Goal: Connect with others: Connect with others

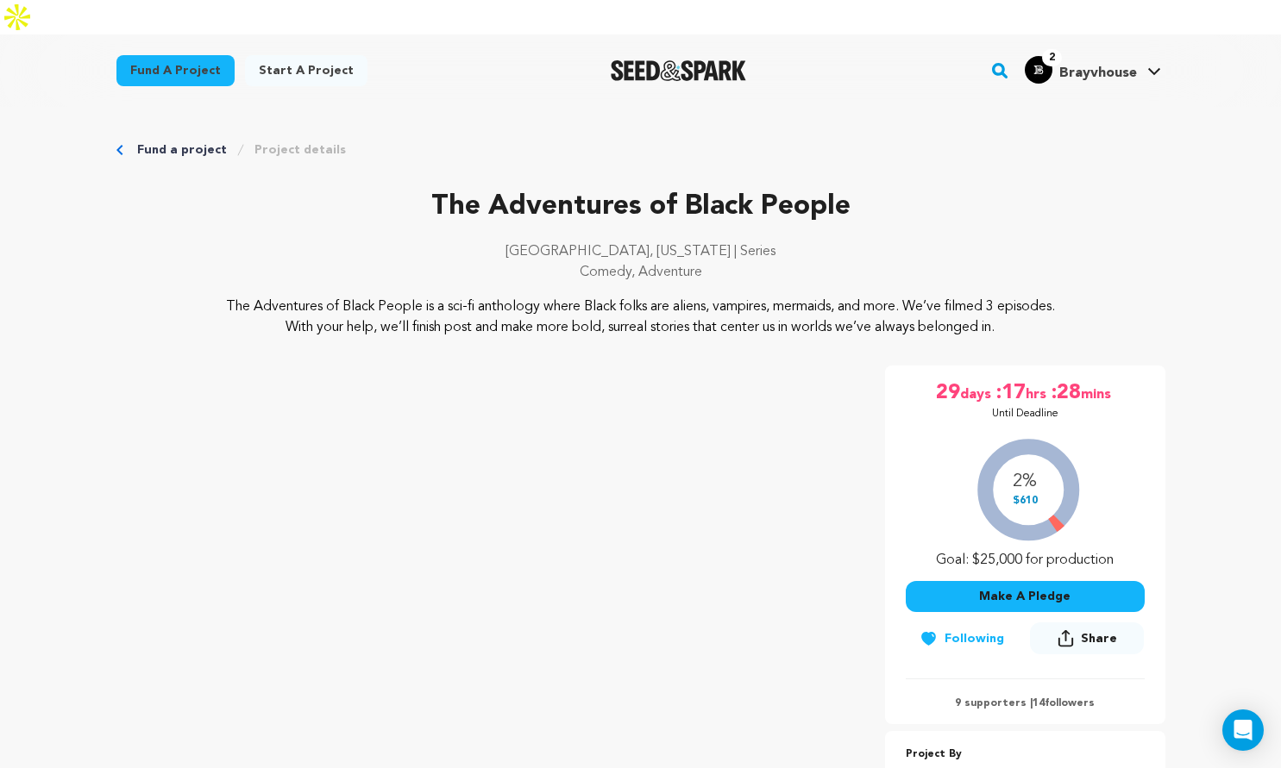
scroll to position [83, 0]
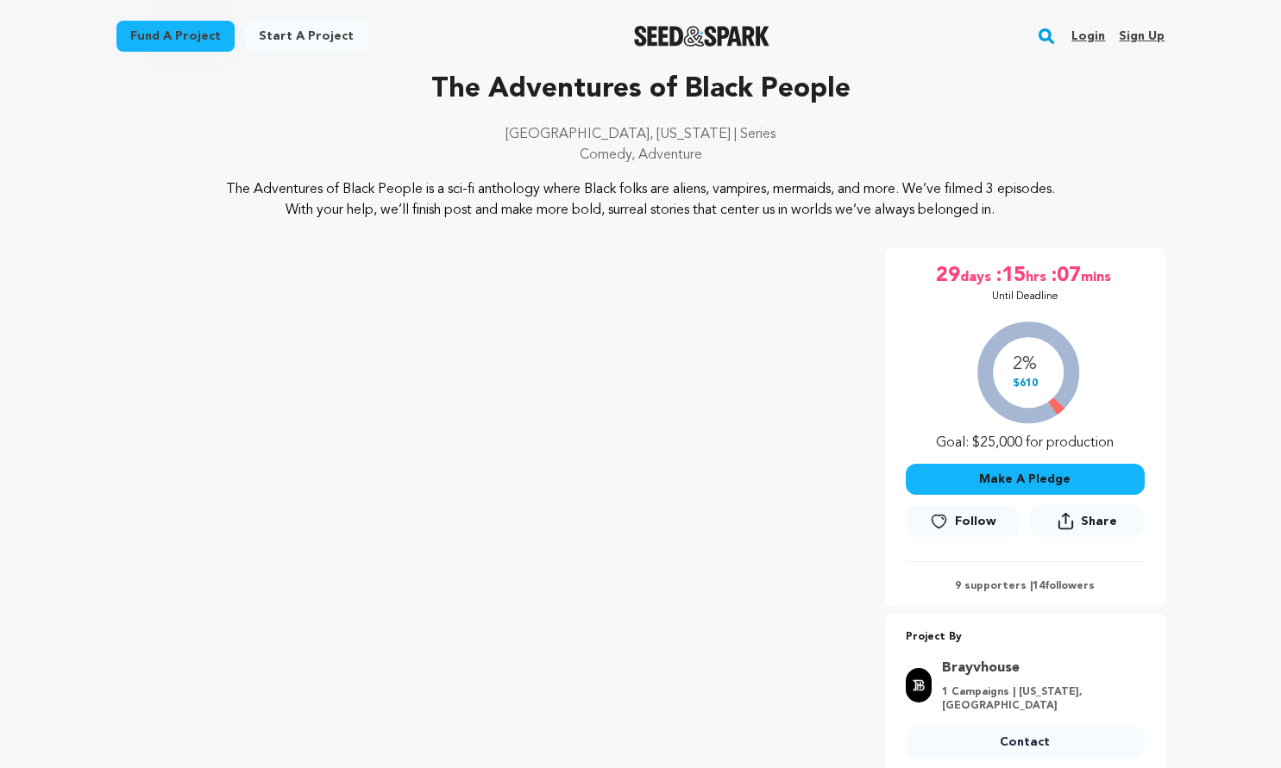
scroll to position [83, 0]
click at [1089, 33] on link "Login" at bounding box center [1088, 36] width 34 height 28
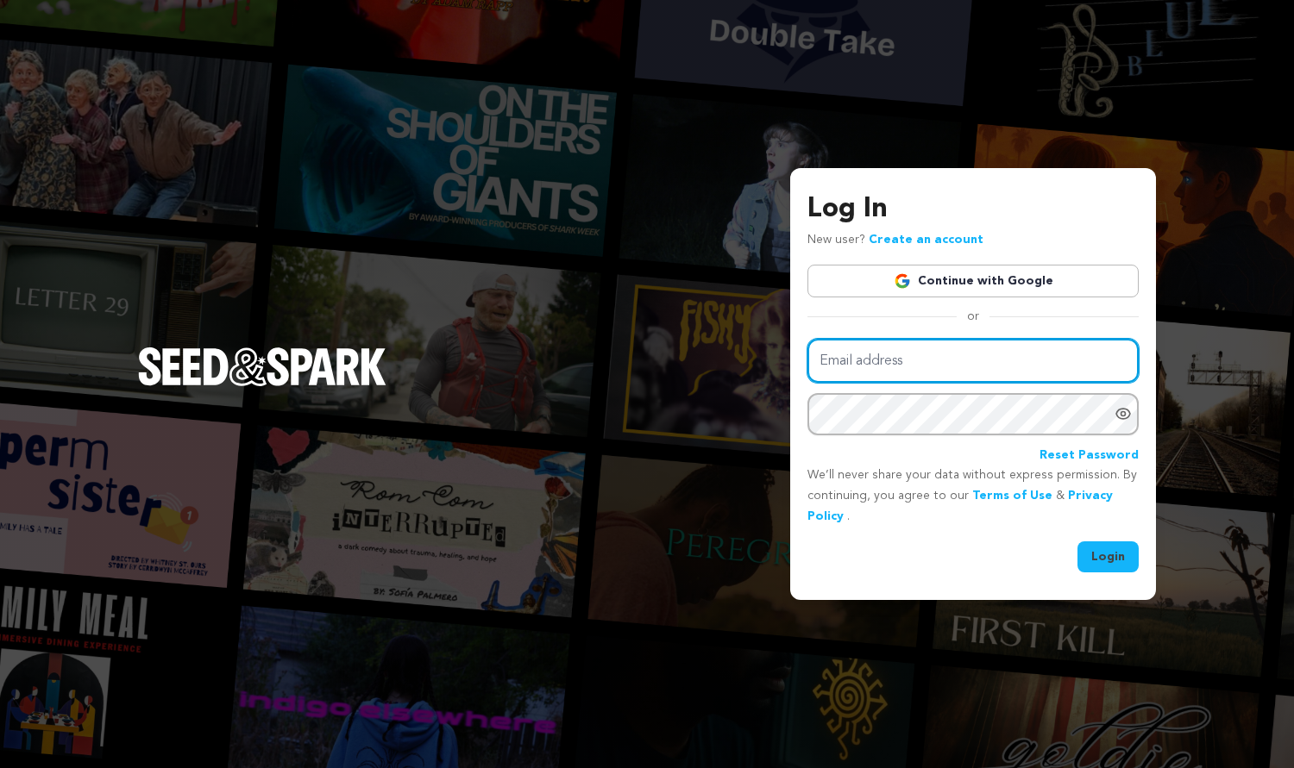
type input "info@brayvhouse.com"
click at [1143, 558] on div "Log In New user? Create an account Continue with Google or Email address info@b…" at bounding box center [973, 384] width 366 height 432
click at [1120, 558] on button "Login" at bounding box center [1107, 557] width 61 height 31
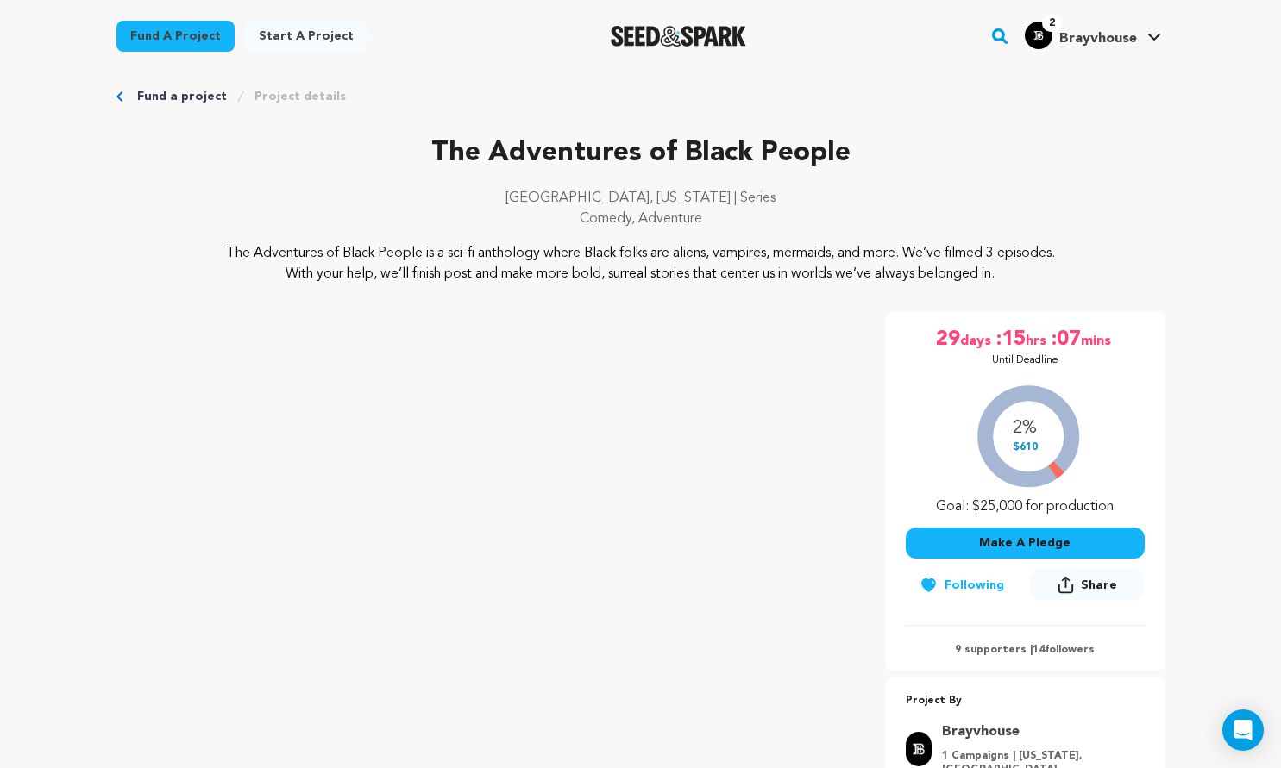
scroll to position [91, 0]
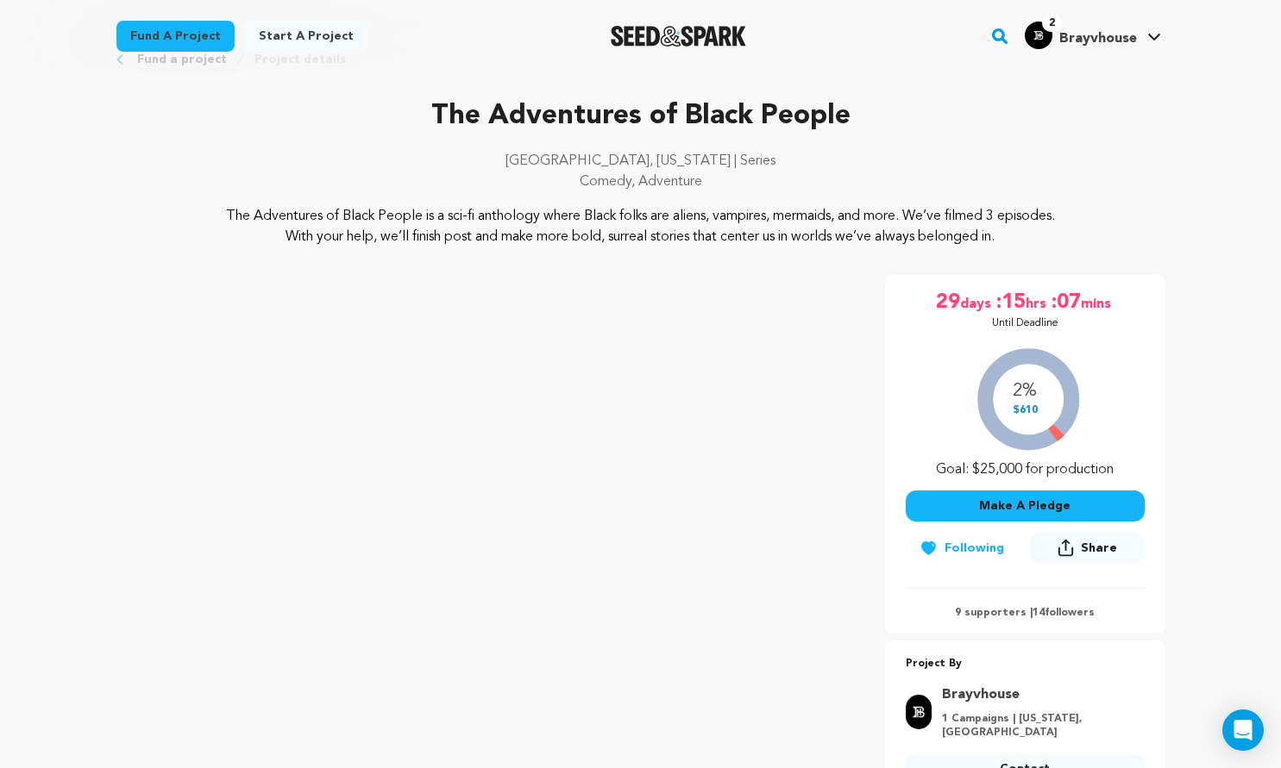
click at [1069, 606] on p "9 supporters | 14 followers" at bounding box center [1025, 613] width 239 height 14
click at [977, 606] on p "9 supporters | 14 followers" at bounding box center [1025, 613] width 239 height 14
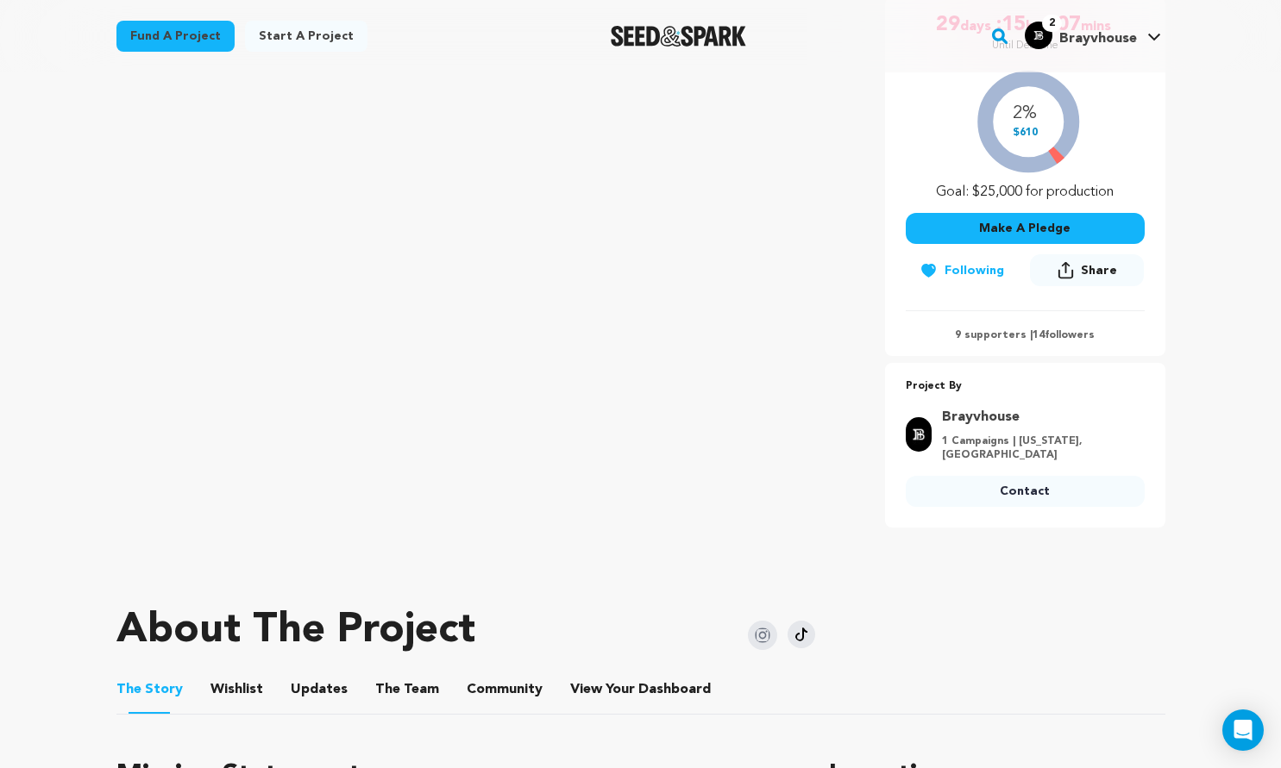
click at [513, 673] on button "Community" at bounding box center [504, 693] width 41 height 41
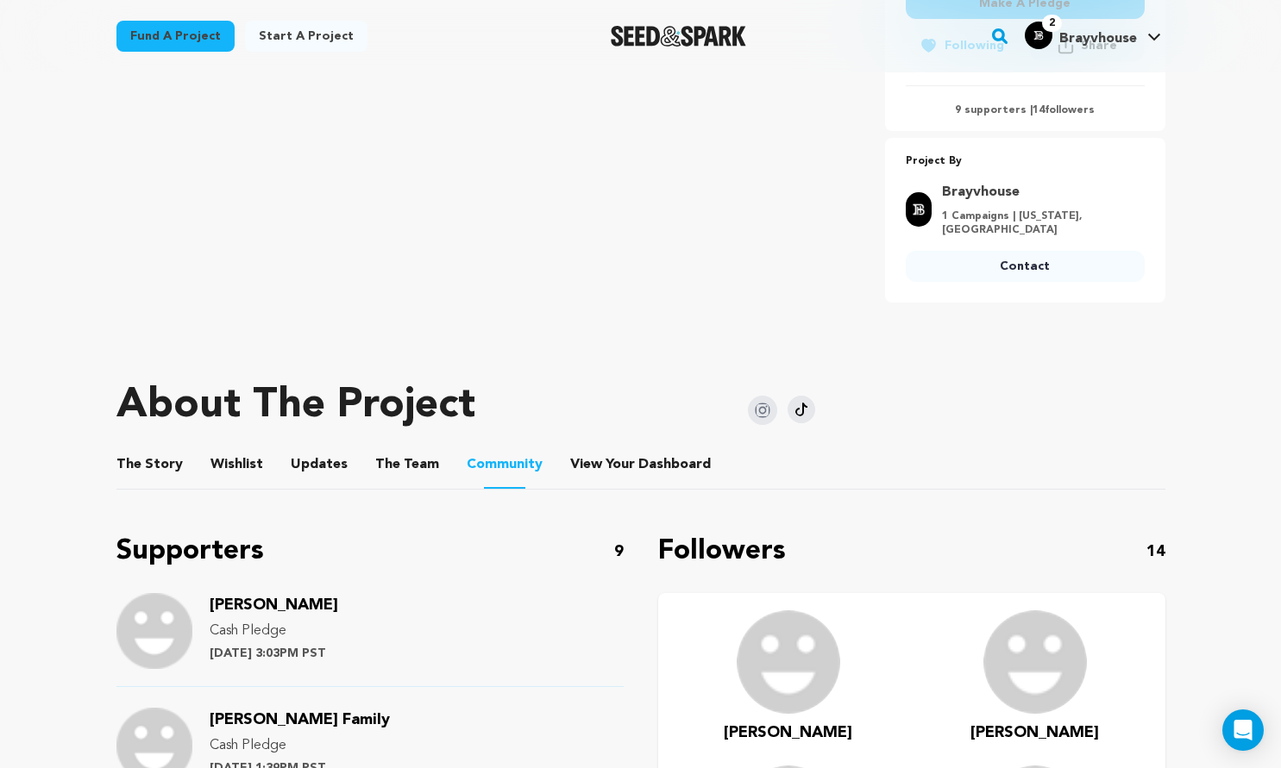
scroll to position [682, 0]
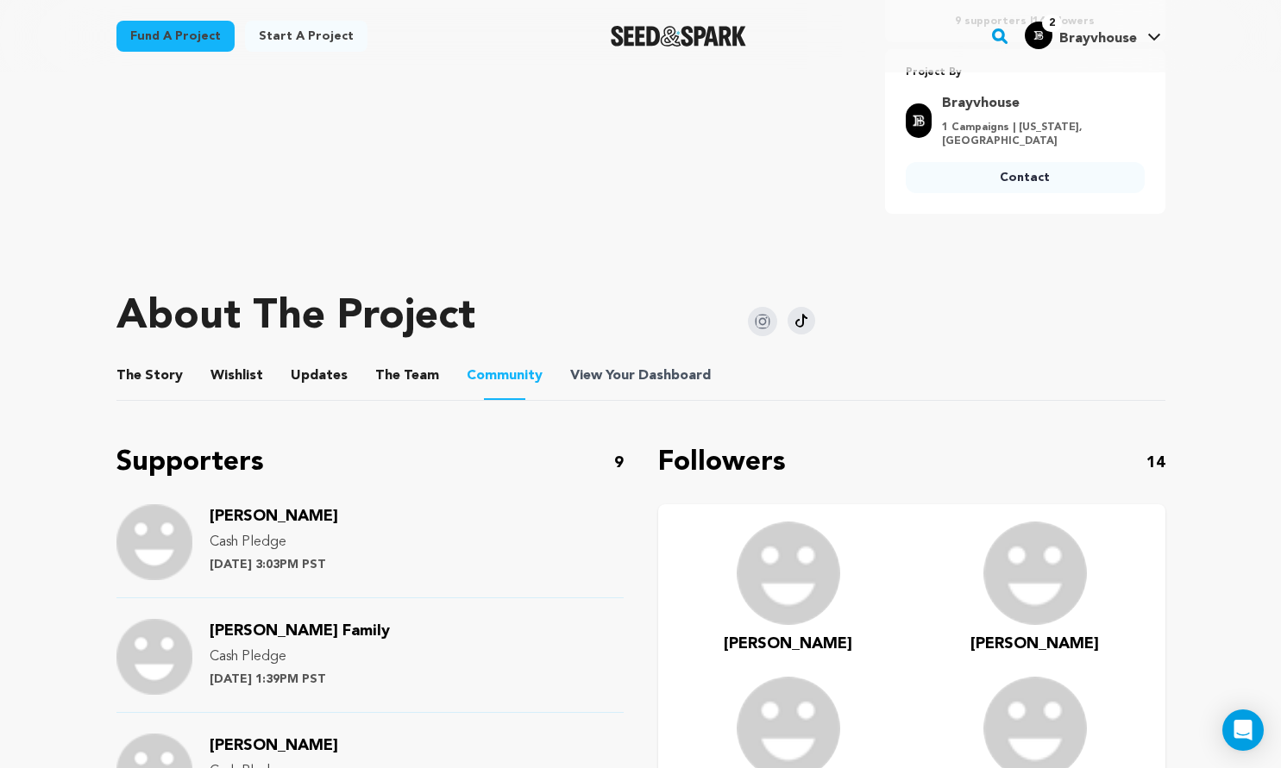
click at [613, 366] on span "View Your Dashboard" at bounding box center [642, 376] width 144 height 21
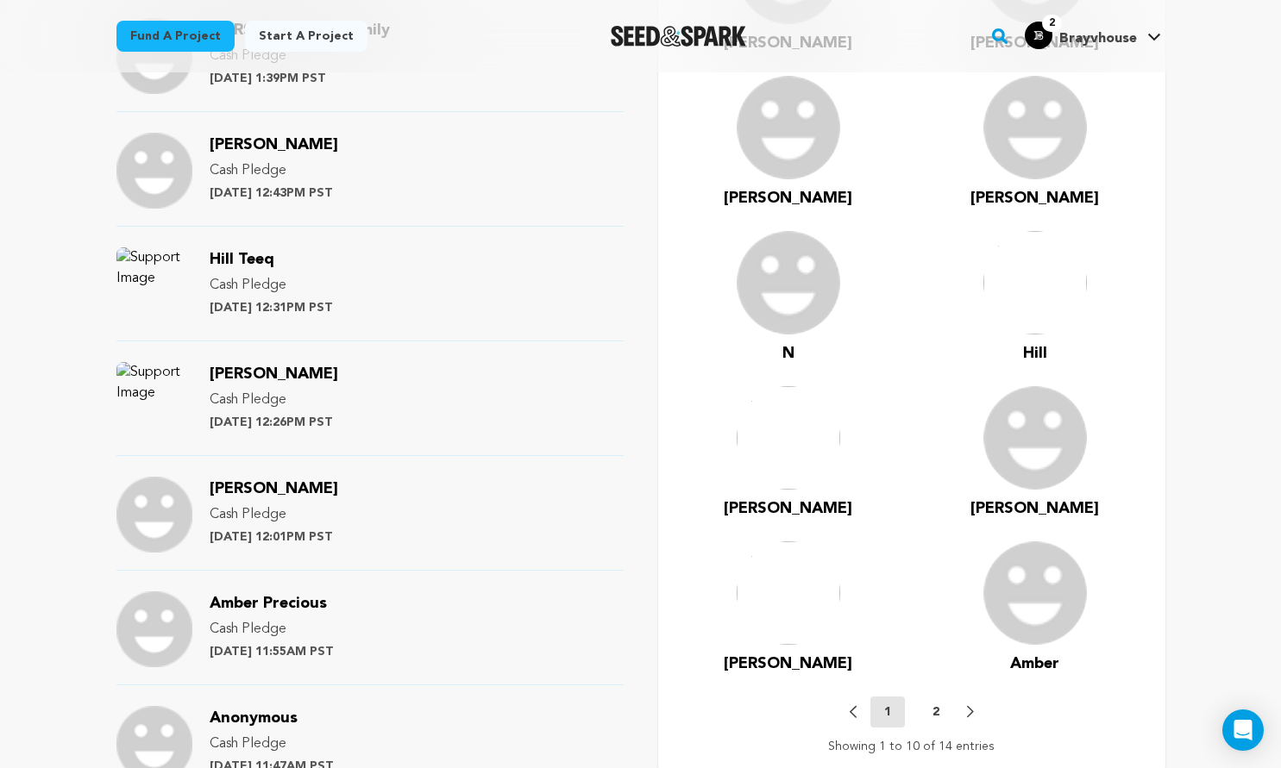
scroll to position [1294, 0]
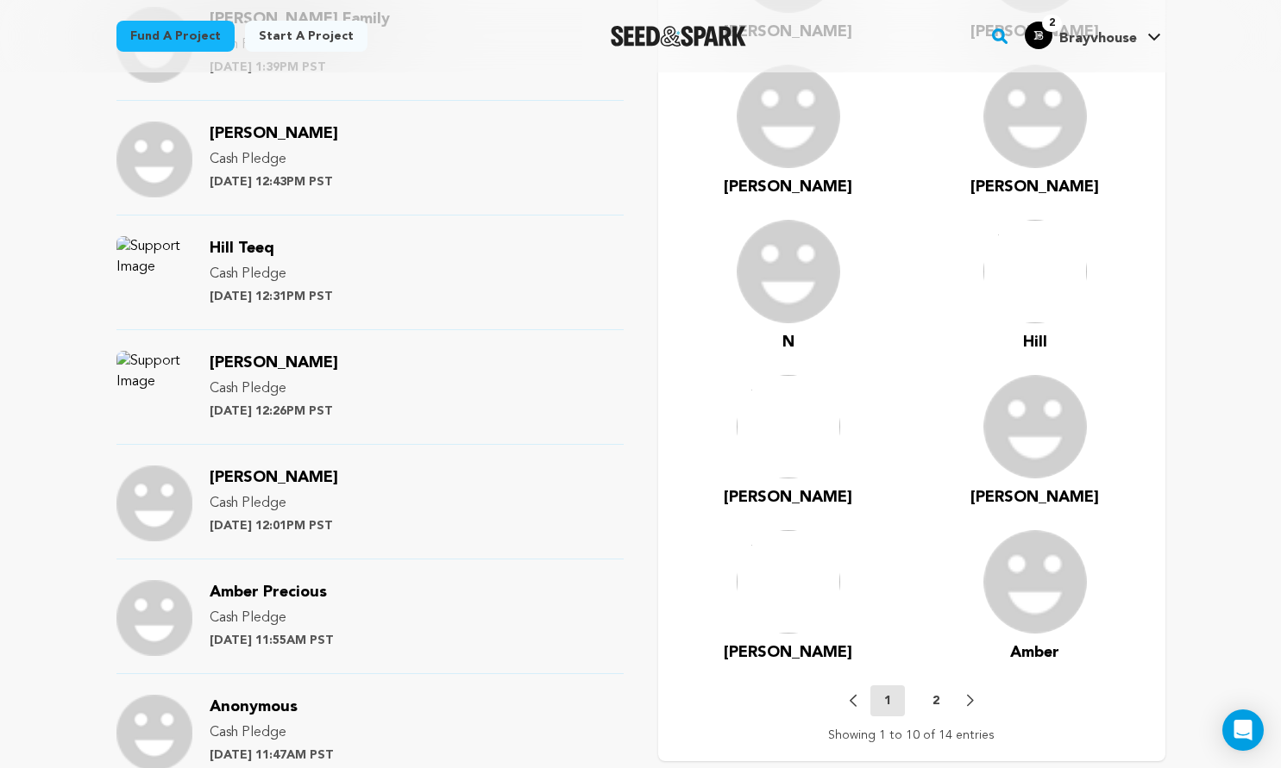
click at [980, 686] on nav "Previous 1 2 Next Showing 1 to 10 of 14 entries" at bounding box center [911, 715] width 473 height 59
click at [970, 694] on icon at bounding box center [970, 700] width 7 height 13
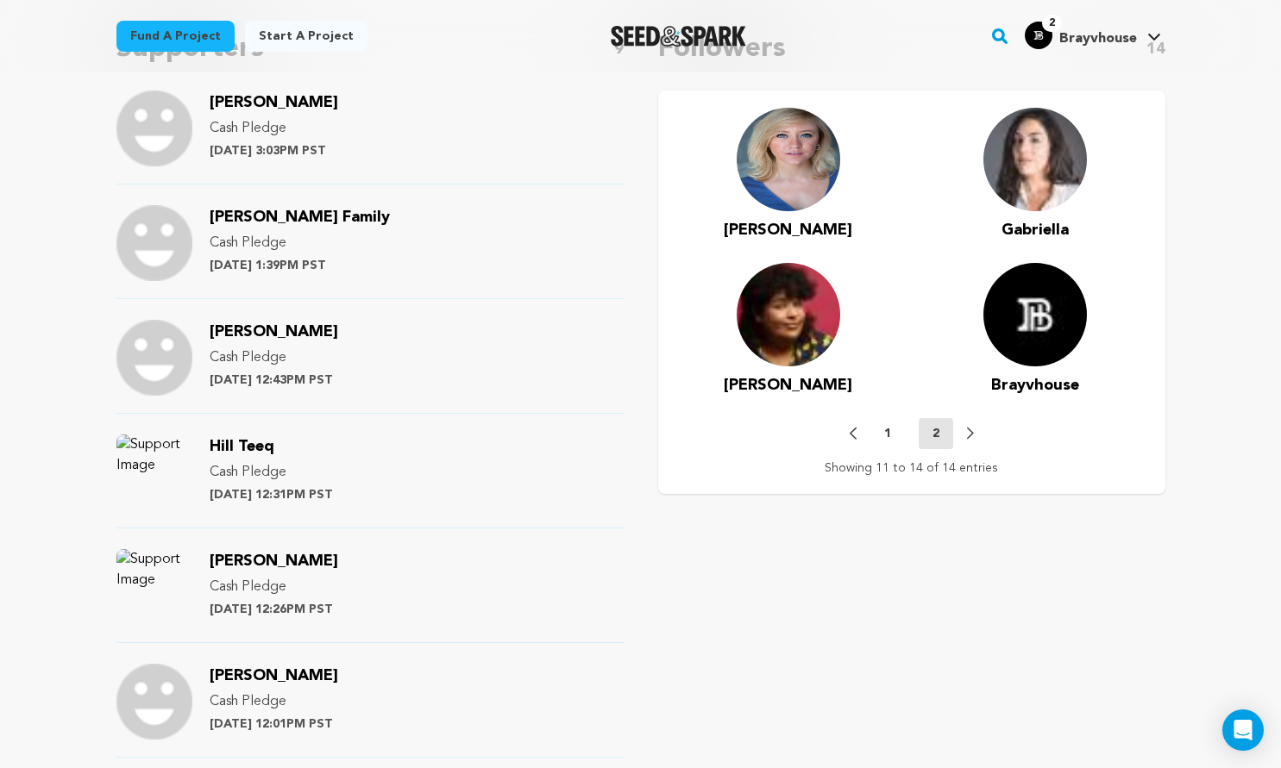
scroll to position [910, 0]
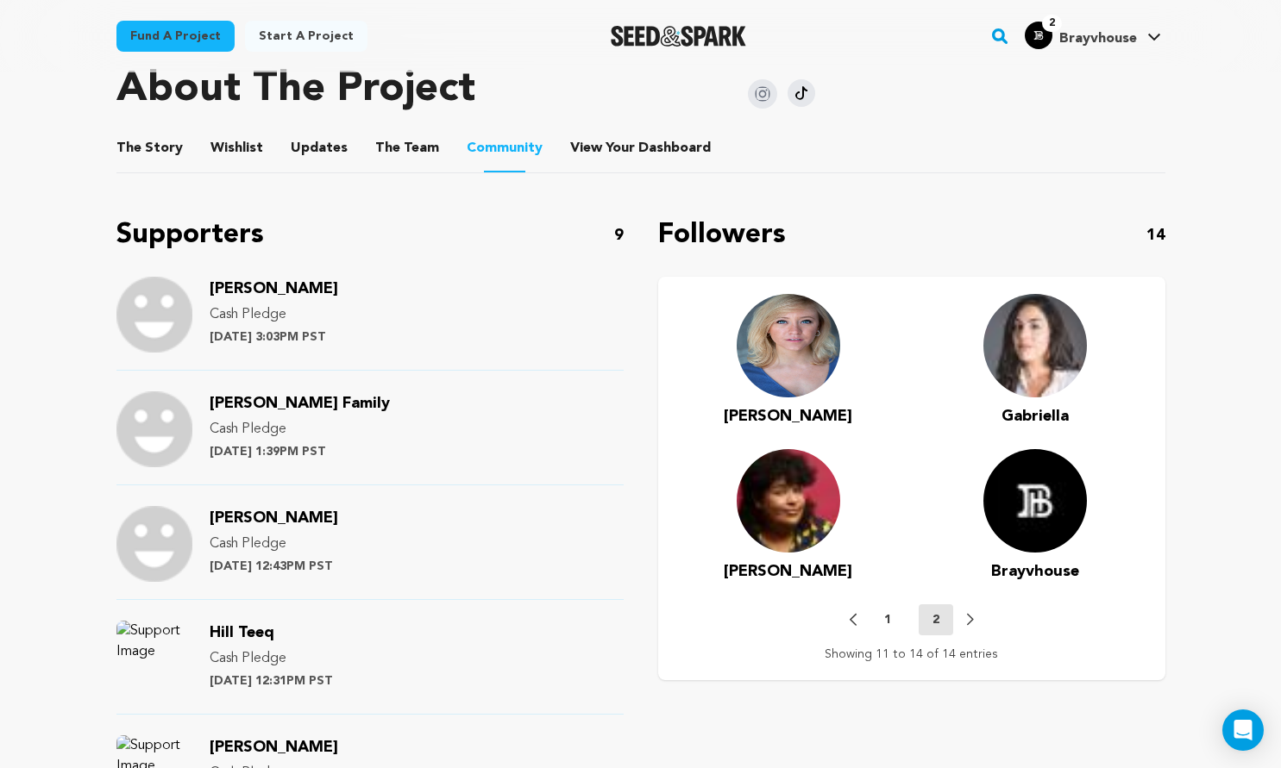
click at [1049, 294] on img at bounding box center [1034, 345] width 103 height 103
click at [1046, 409] on span "Gabriella" at bounding box center [1034, 417] width 67 height 16
